Goal: Check status: Check status

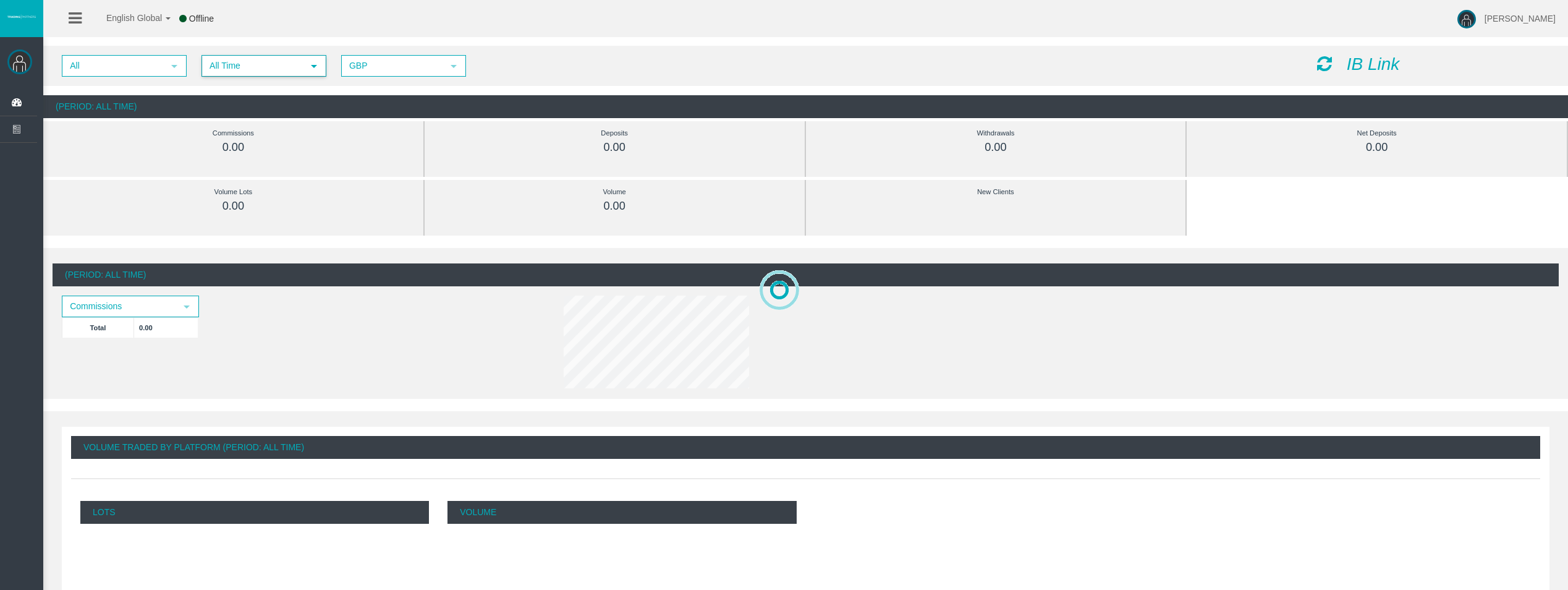
click at [234, 55] on span "All Time select" at bounding box center [263, 65] width 123 height 20
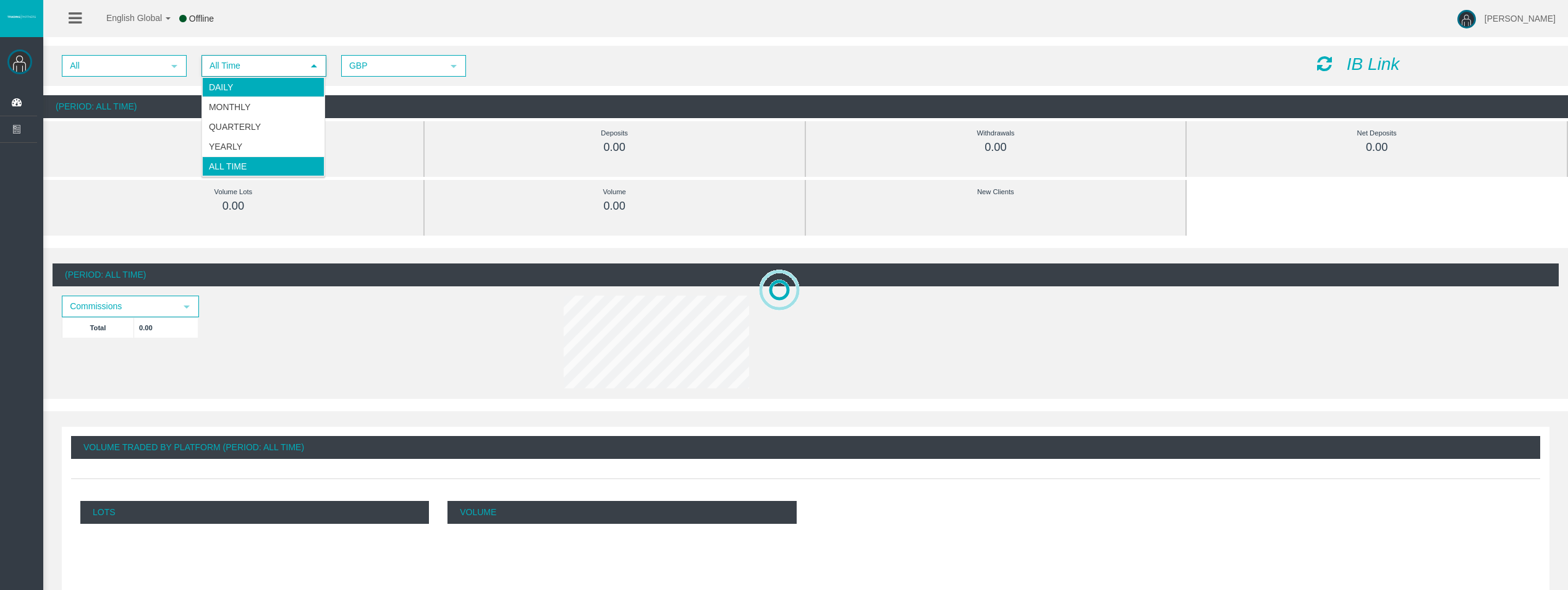
click at [244, 79] on li "Daily" at bounding box center [263, 87] width 122 height 20
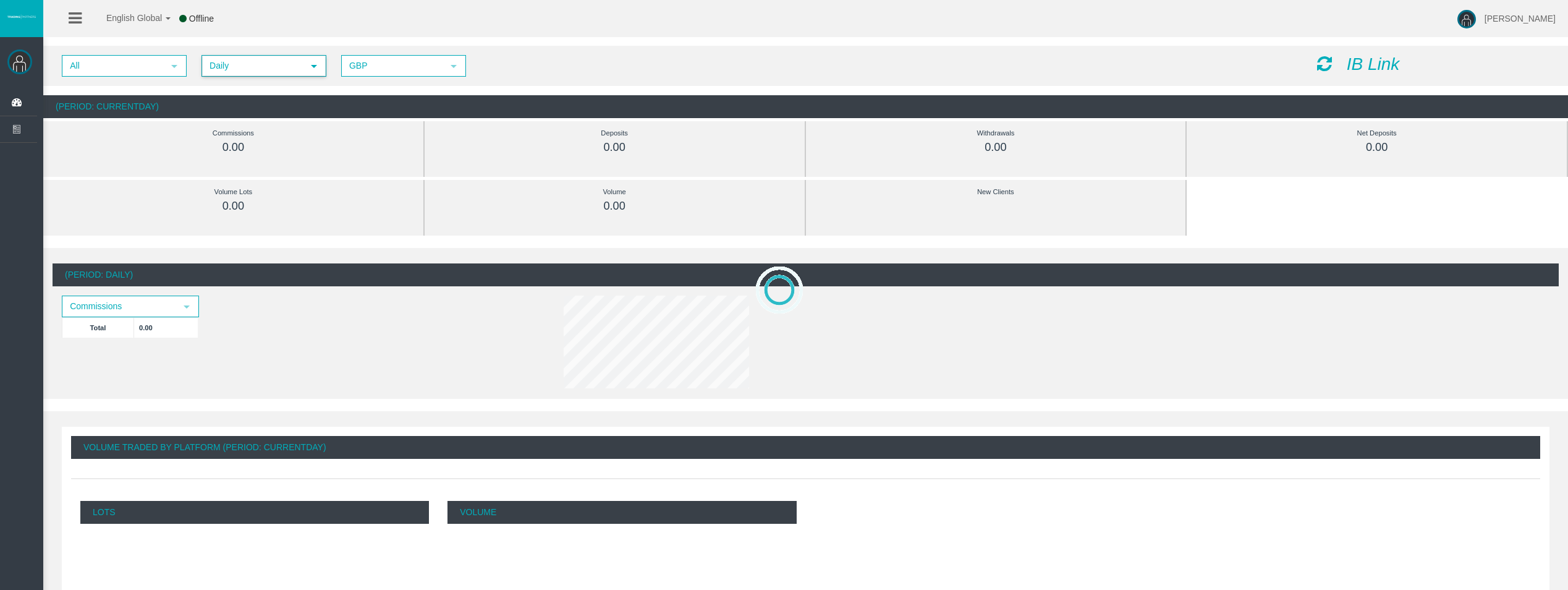
click at [1311, 62] on div "IB Link" at bounding box center [1433, 64] width 251 height 19
click at [1334, 65] on div "IB Link" at bounding box center [1433, 64] width 251 height 19
click at [1319, 62] on icon at bounding box center [1324, 63] width 15 height 17
click at [1323, 60] on icon at bounding box center [1324, 63] width 15 height 17
click at [1321, 61] on icon at bounding box center [1324, 63] width 15 height 17
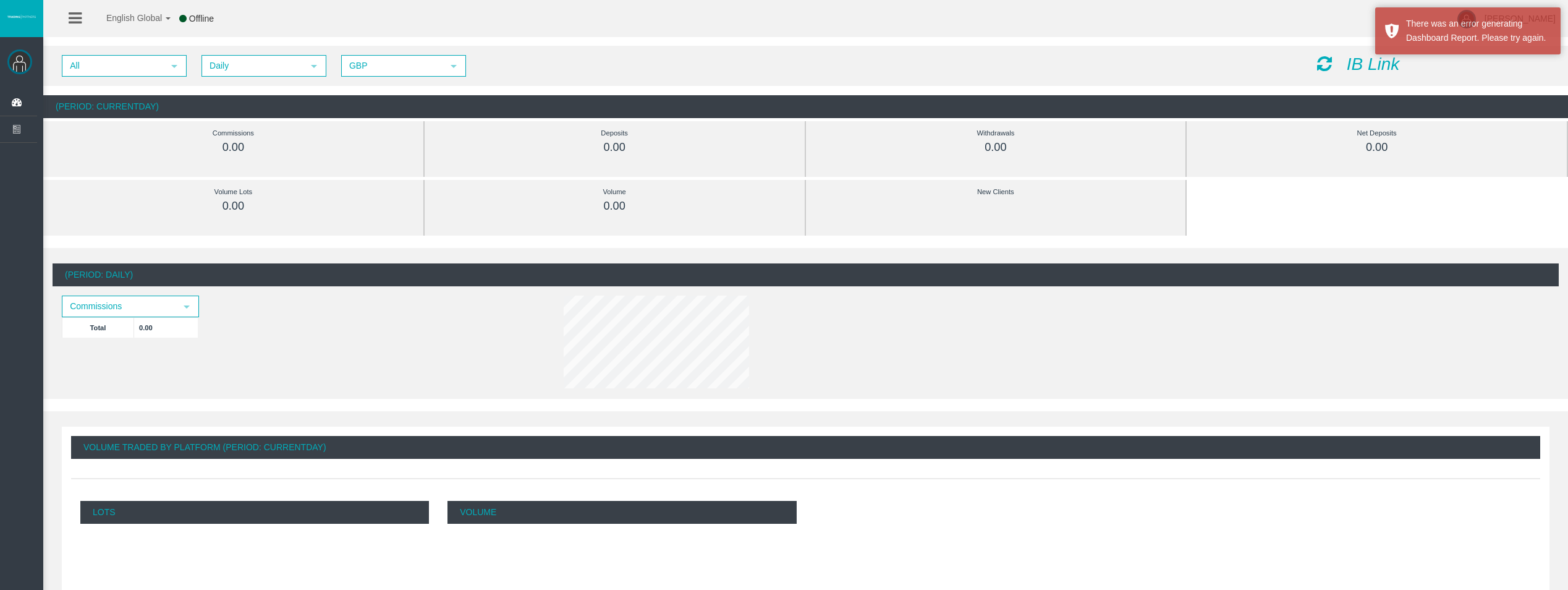
click at [1321, 61] on icon at bounding box center [1324, 63] width 15 height 17
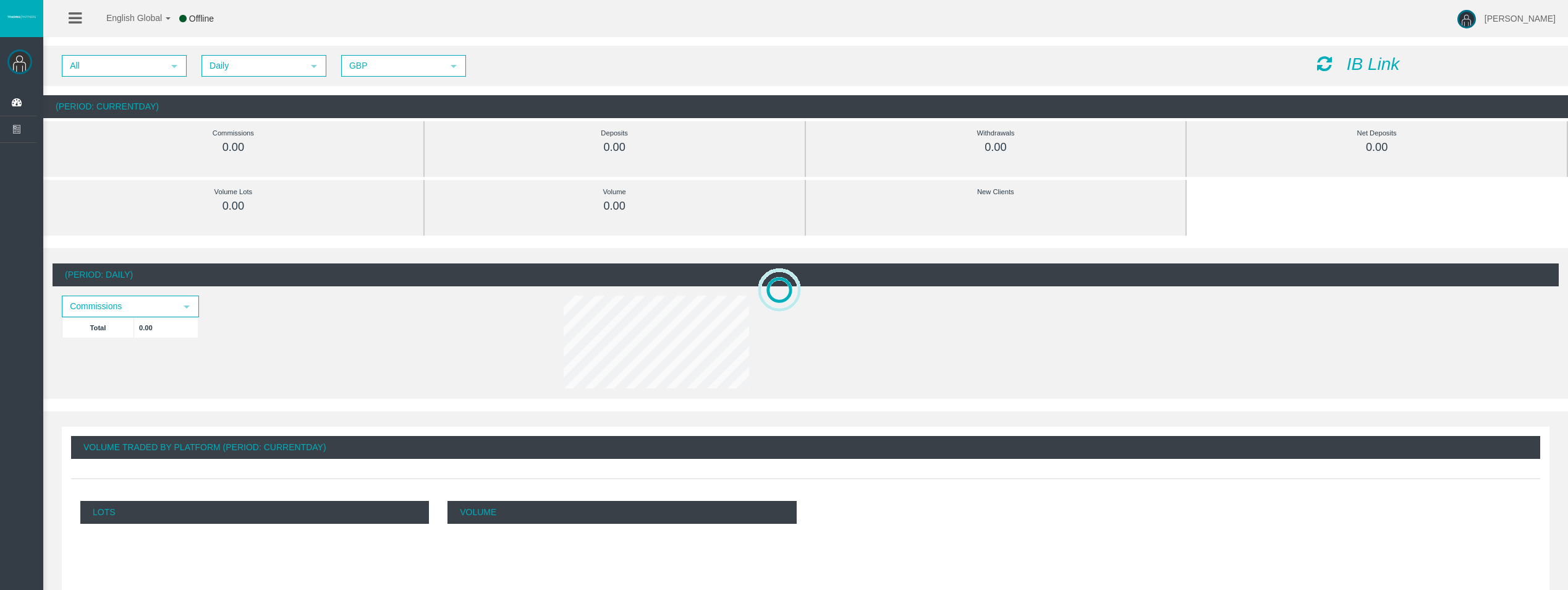
click at [1321, 61] on icon at bounding box center [1324, 63] width 15 height 17
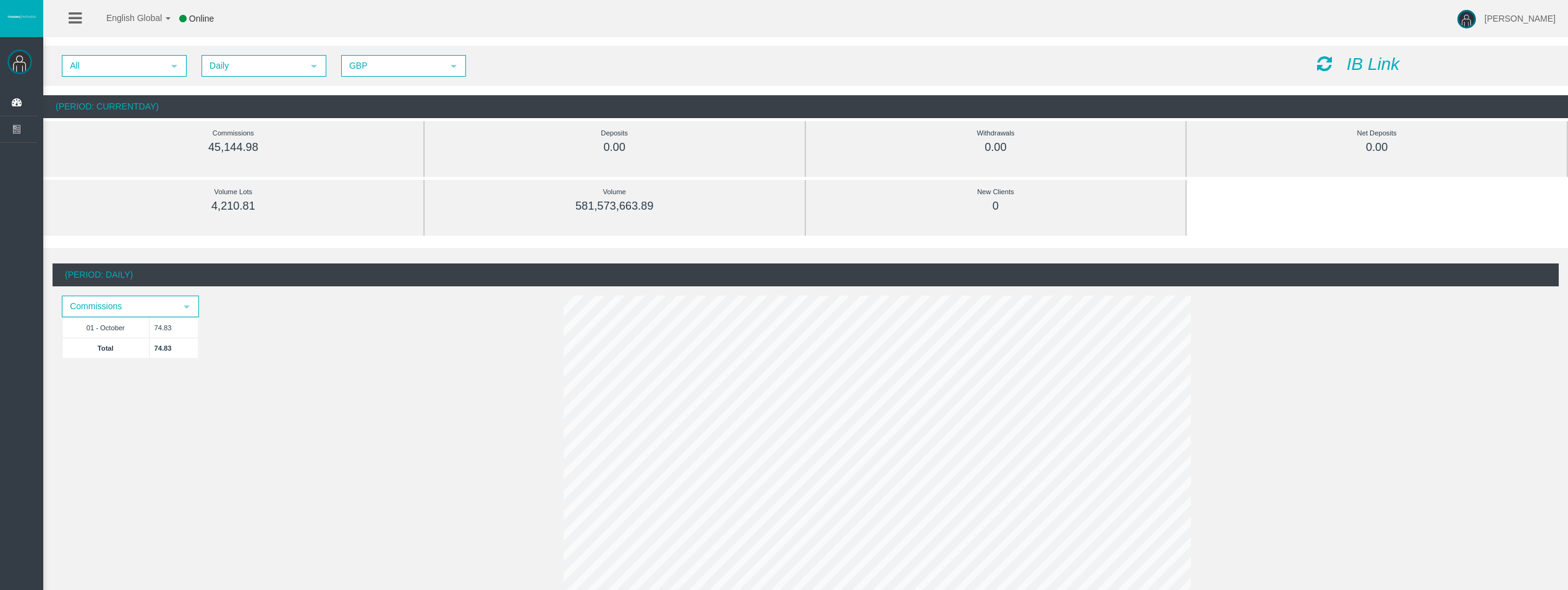
click at [1321, 61] on icon at bounding box center [1324, 63] width 15 height 17
click at [1321, 61] on icon at bounding box center [1324, 63] width 15 height 17
